Goal: Information Seeking & Learning: Learn about a topic

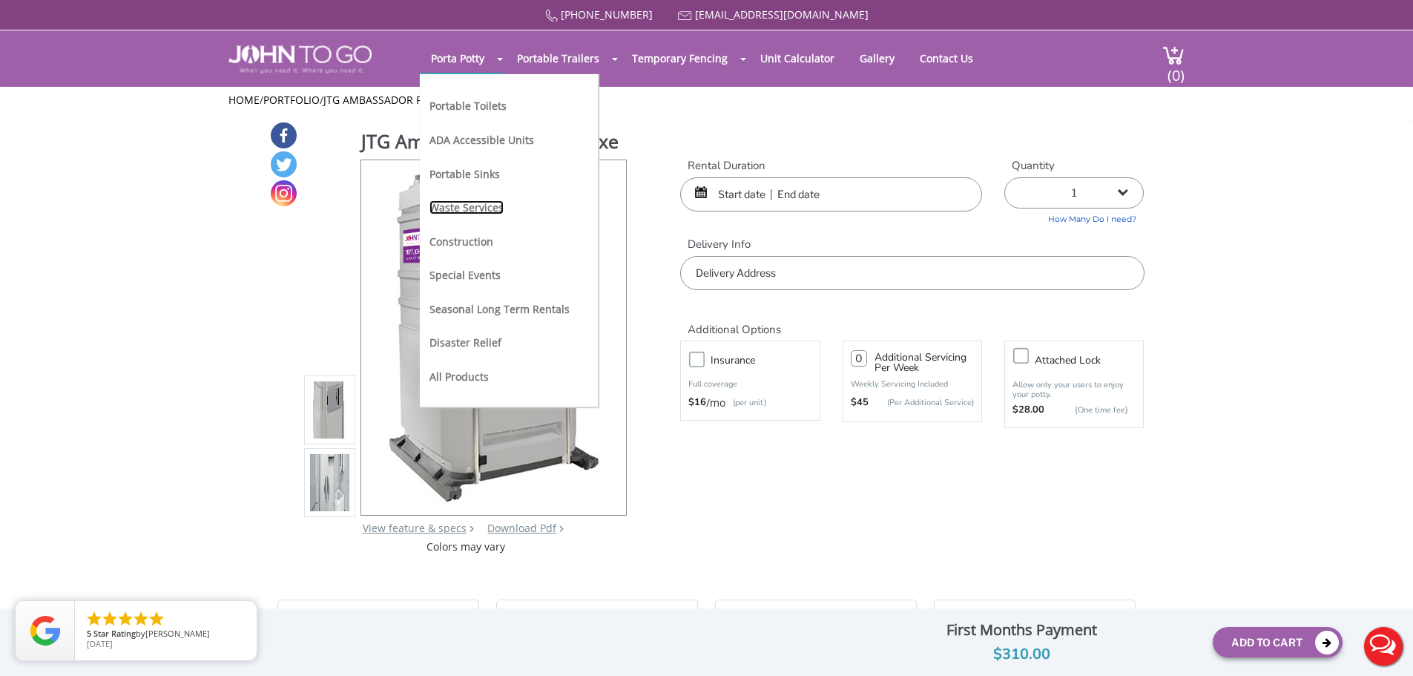
drag, startPoint x: 480, startPoint y: 206, endPoint x: 539, endPoint y: 229, distance: 63.9
click at [480, 206] on link "Waste Services" at bounding box center [467, 207] width 74 height 14
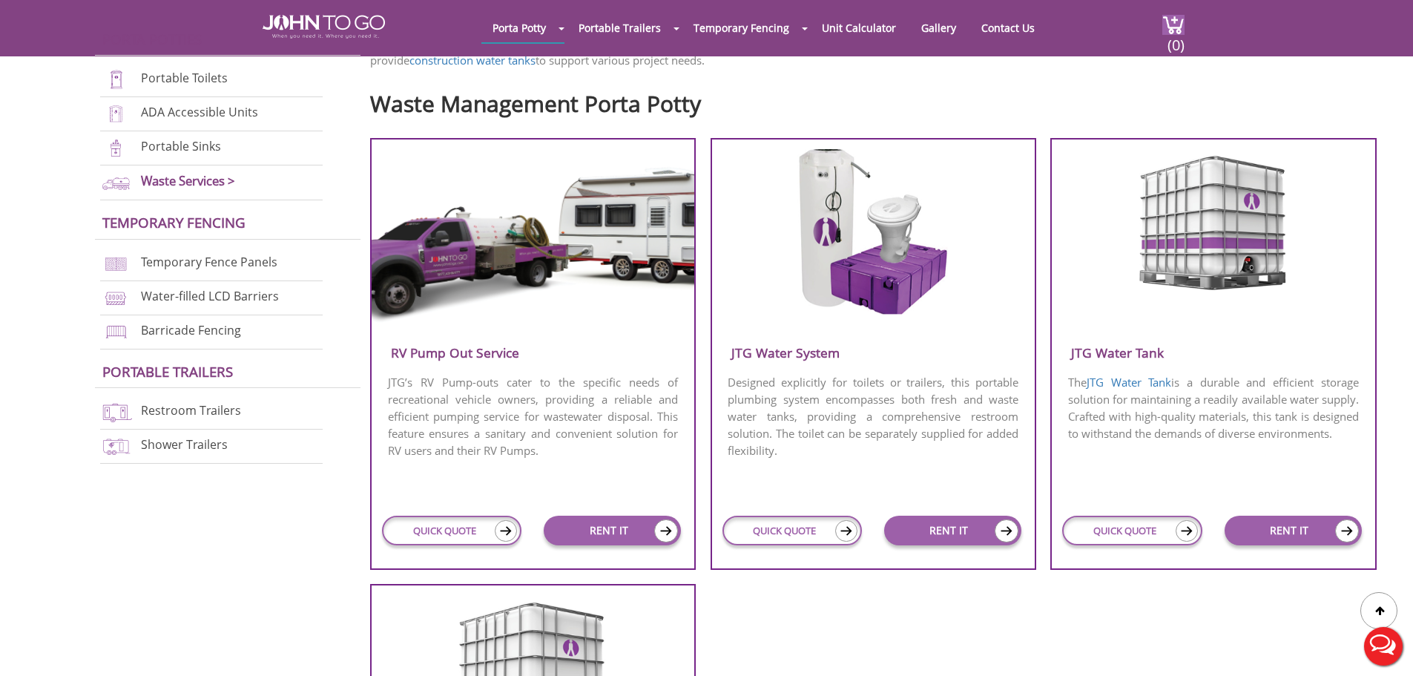
scroll to position [519, 0]
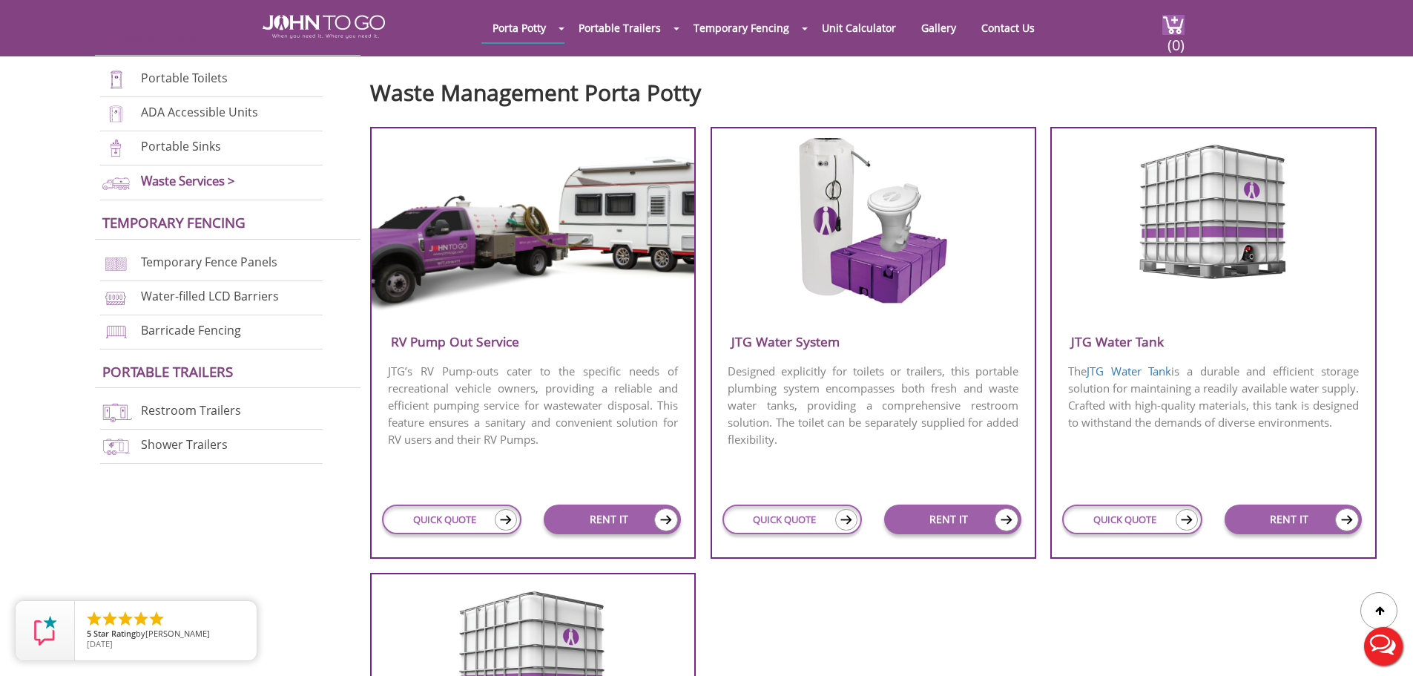
click at [870, 302] on img at bounding box center [873, 222] width 157 height 168
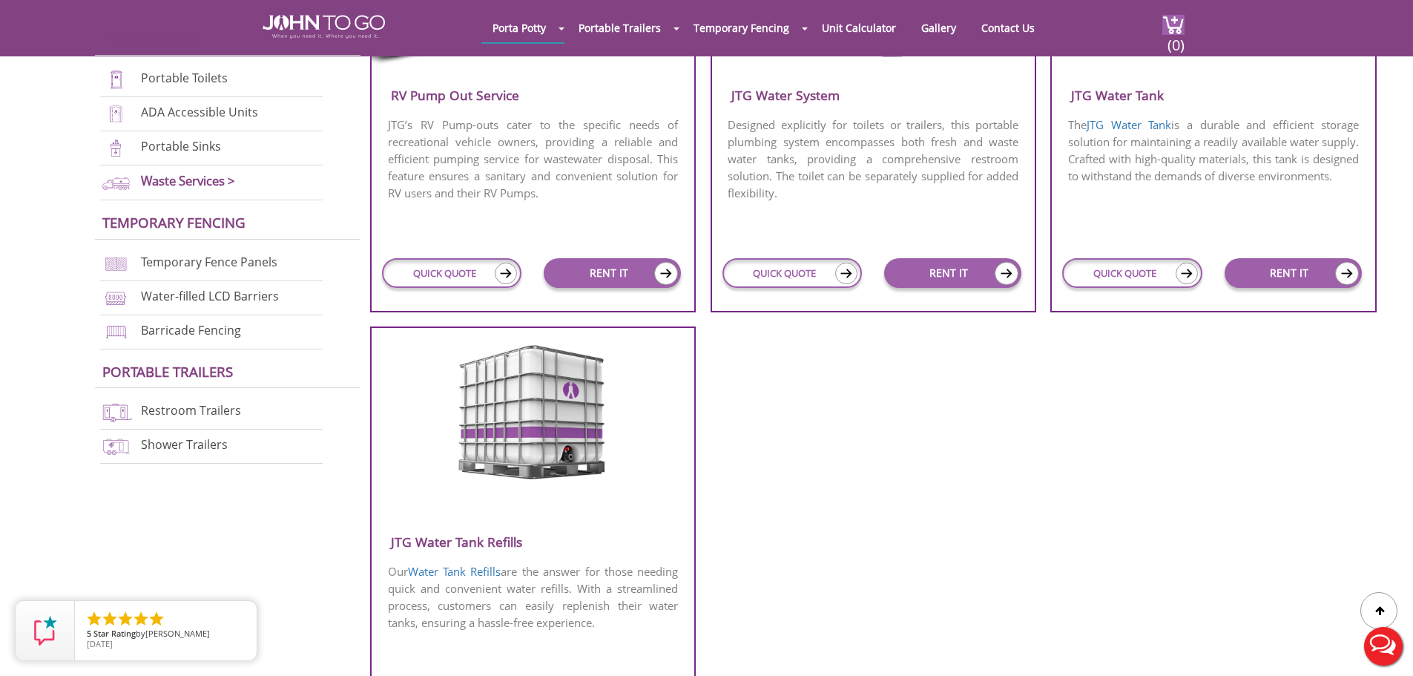
scroll to position [816, 0]
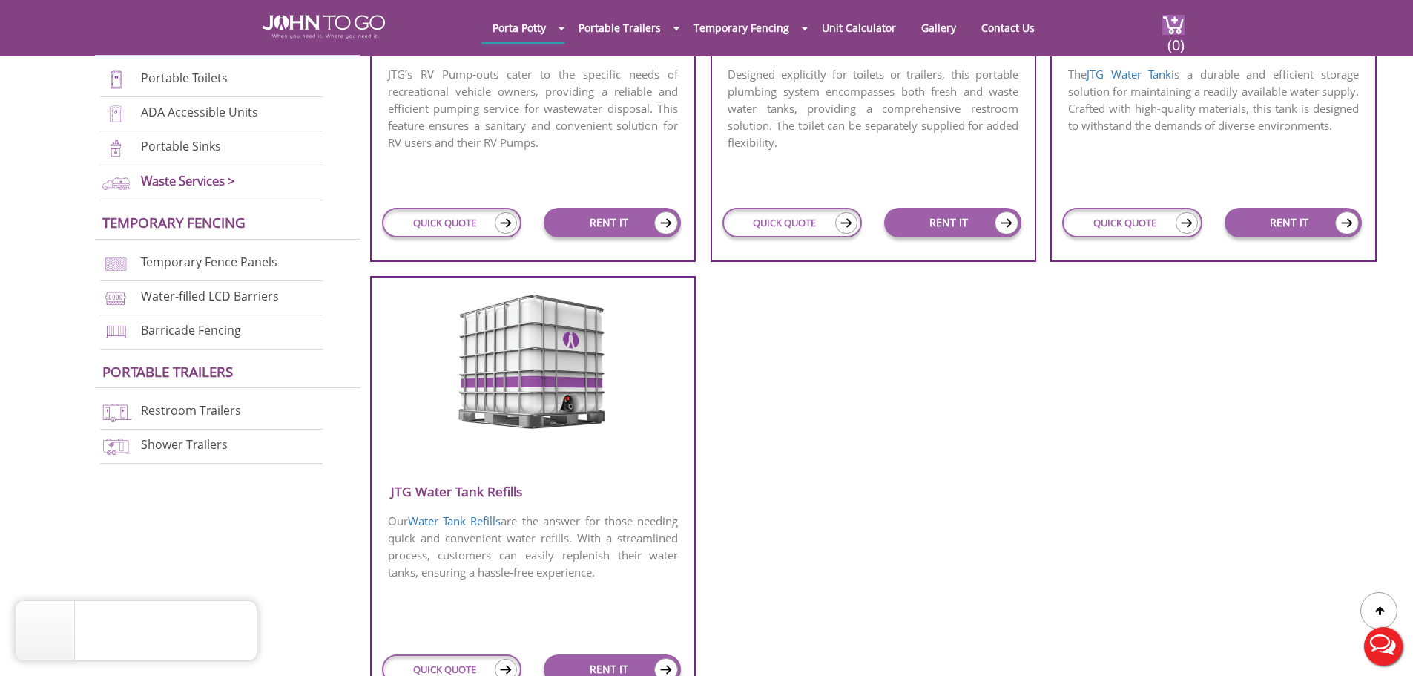
click at [534, 412] on img at bounding box center [533, 359] width 160 height 142
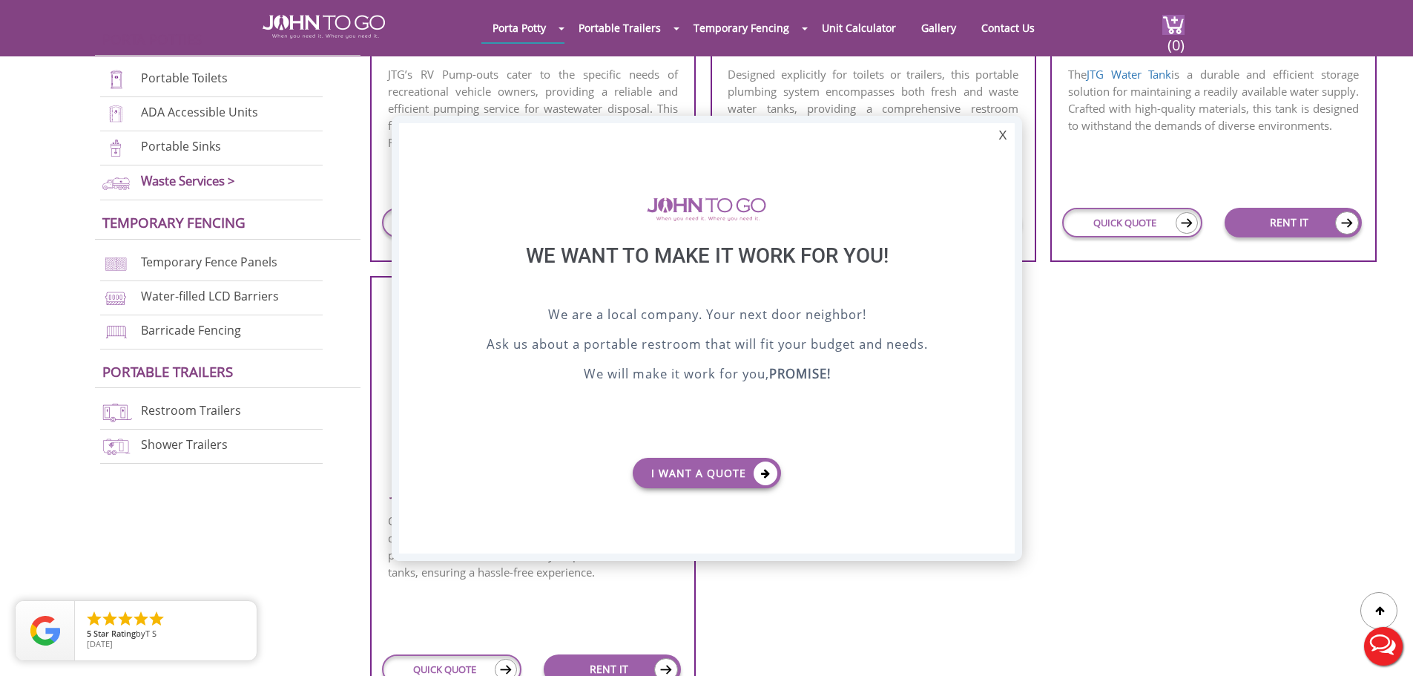
scroll to position [0, 0]
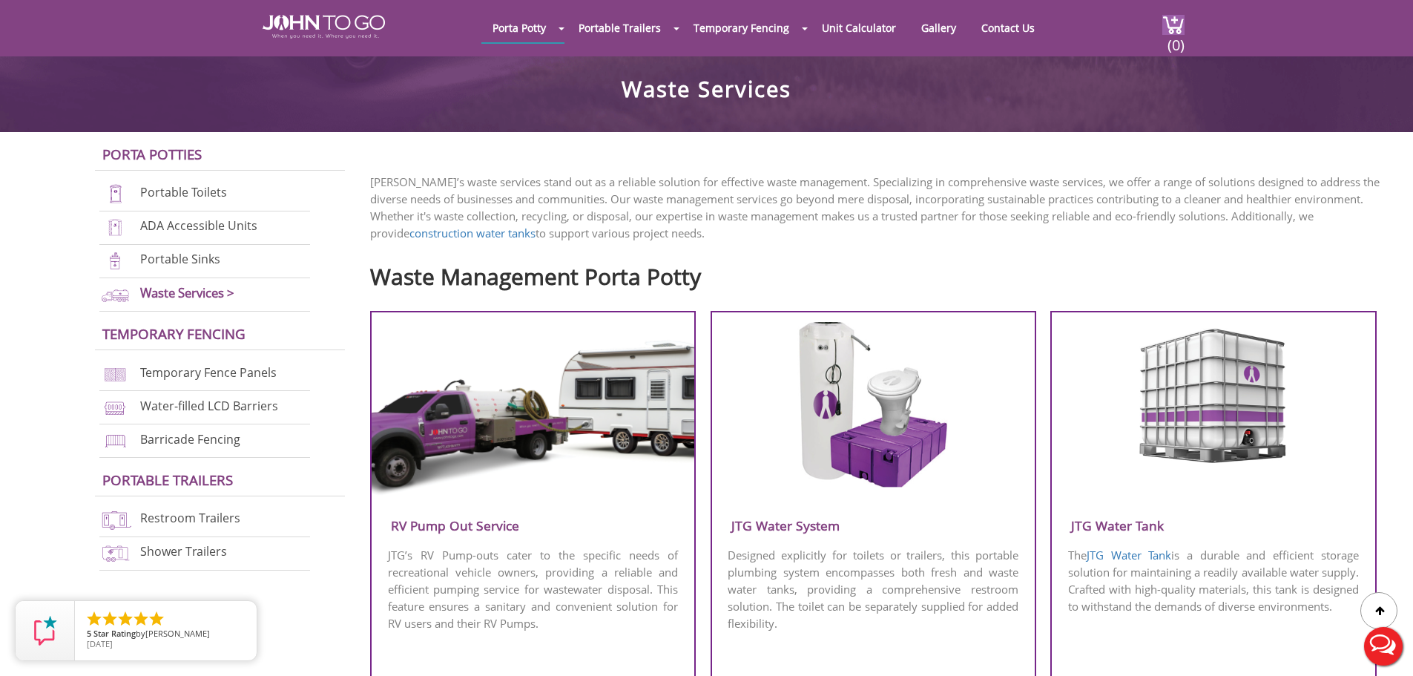
scroll to position [371, 0]
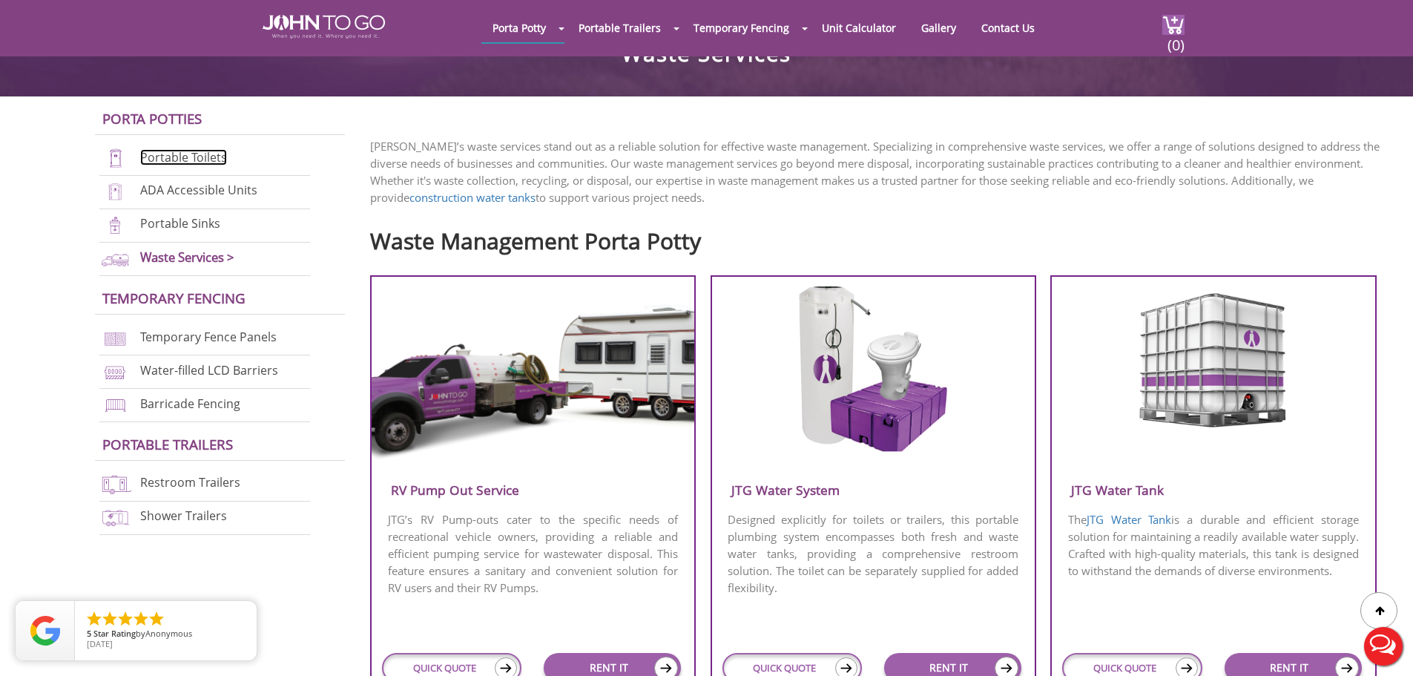
click at [186, 159] on link "Portable Toilets" at bounding box center [183, 157] width 87 height 16
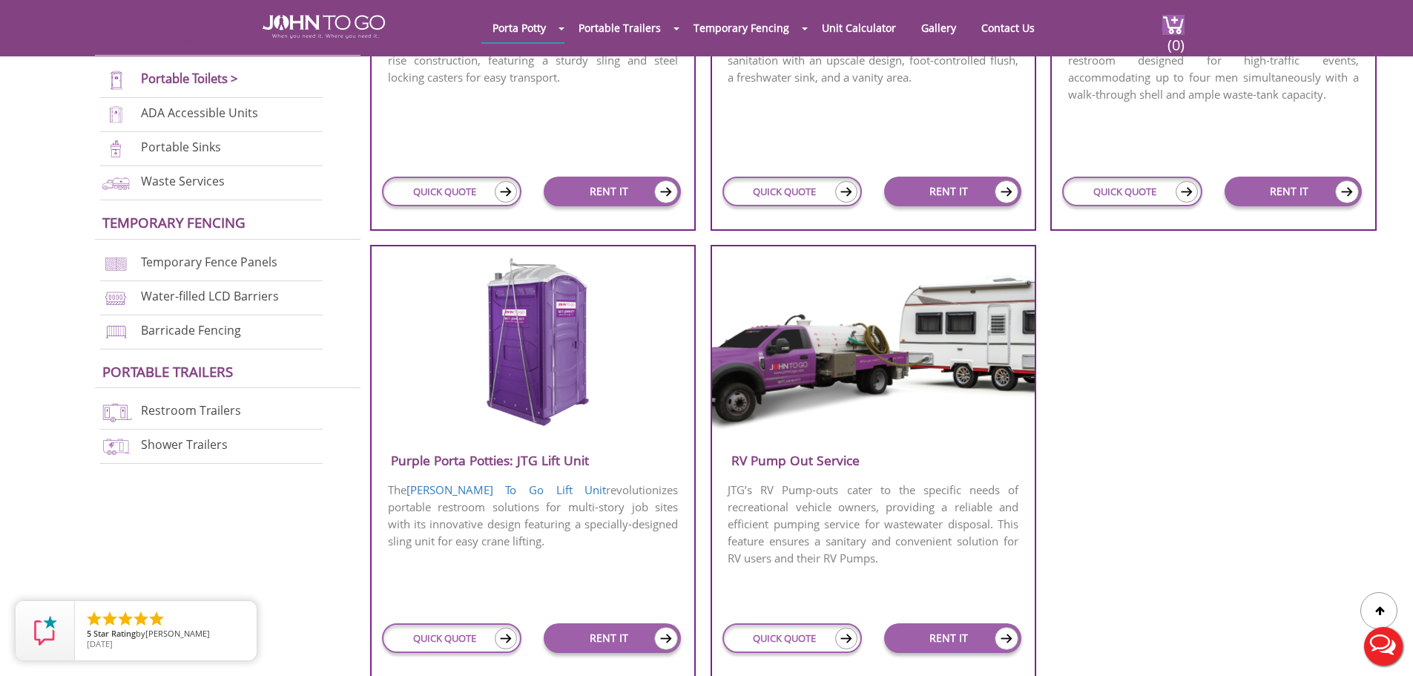
scroll to position [1410, 0]
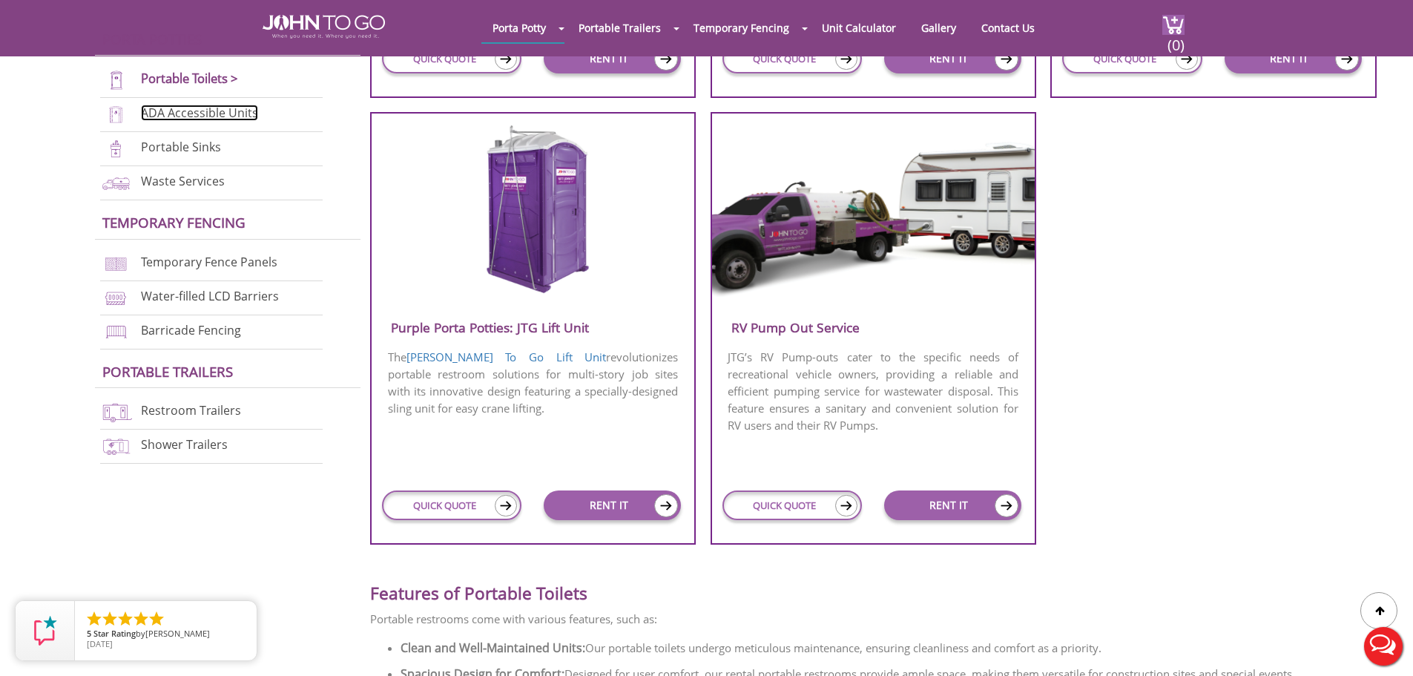
click at [180, 114] on link "ADA Accessible Units" at bounding box center [199, 113] width 117 height 16
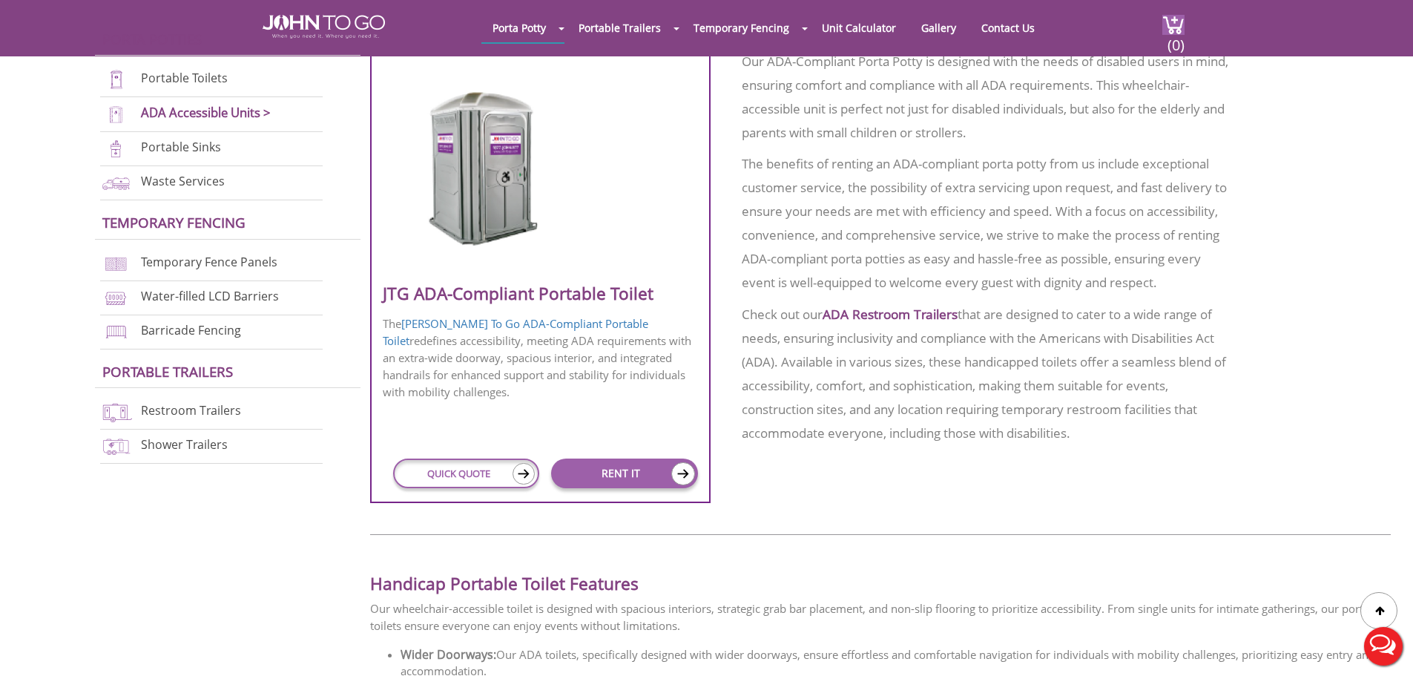
scroll to position [890, 0]
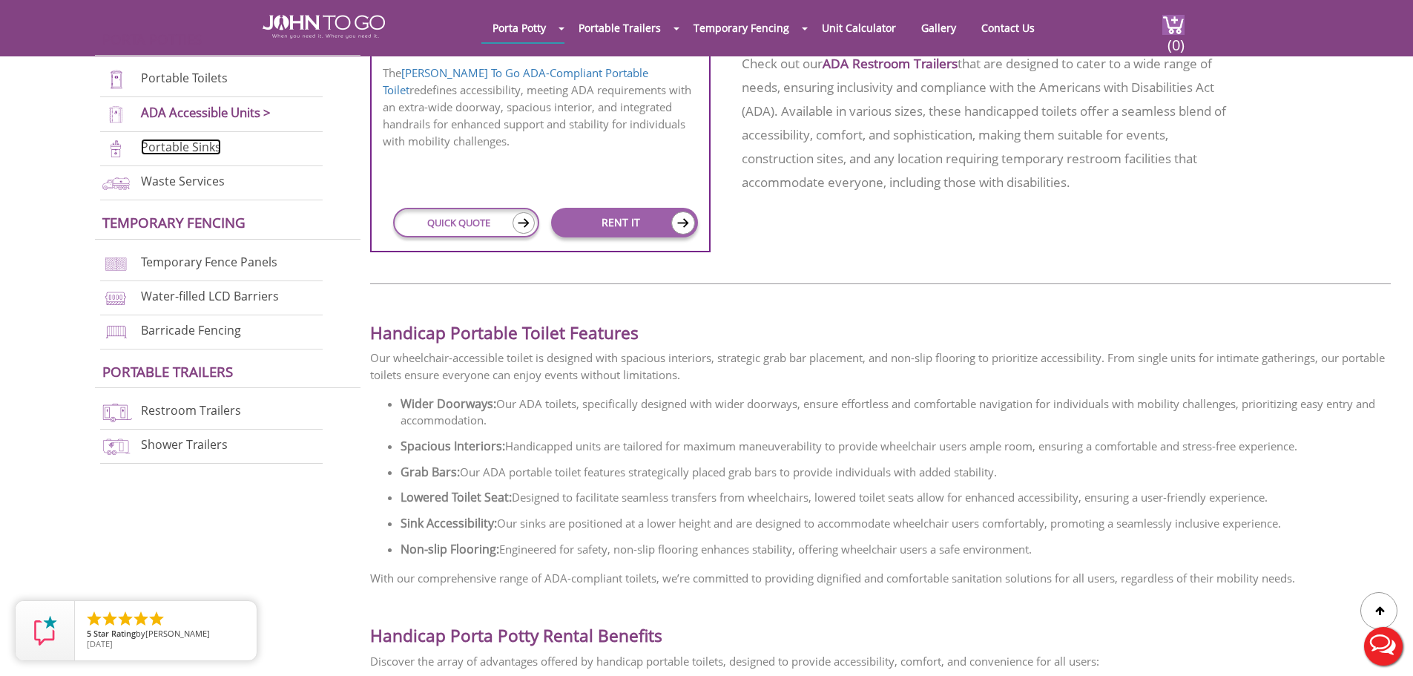
click at [171, 147] on link "Portable Sinks" at bounding box center [181, 147] width 80 height 16
